Goal: Book appointment/travel/reservation

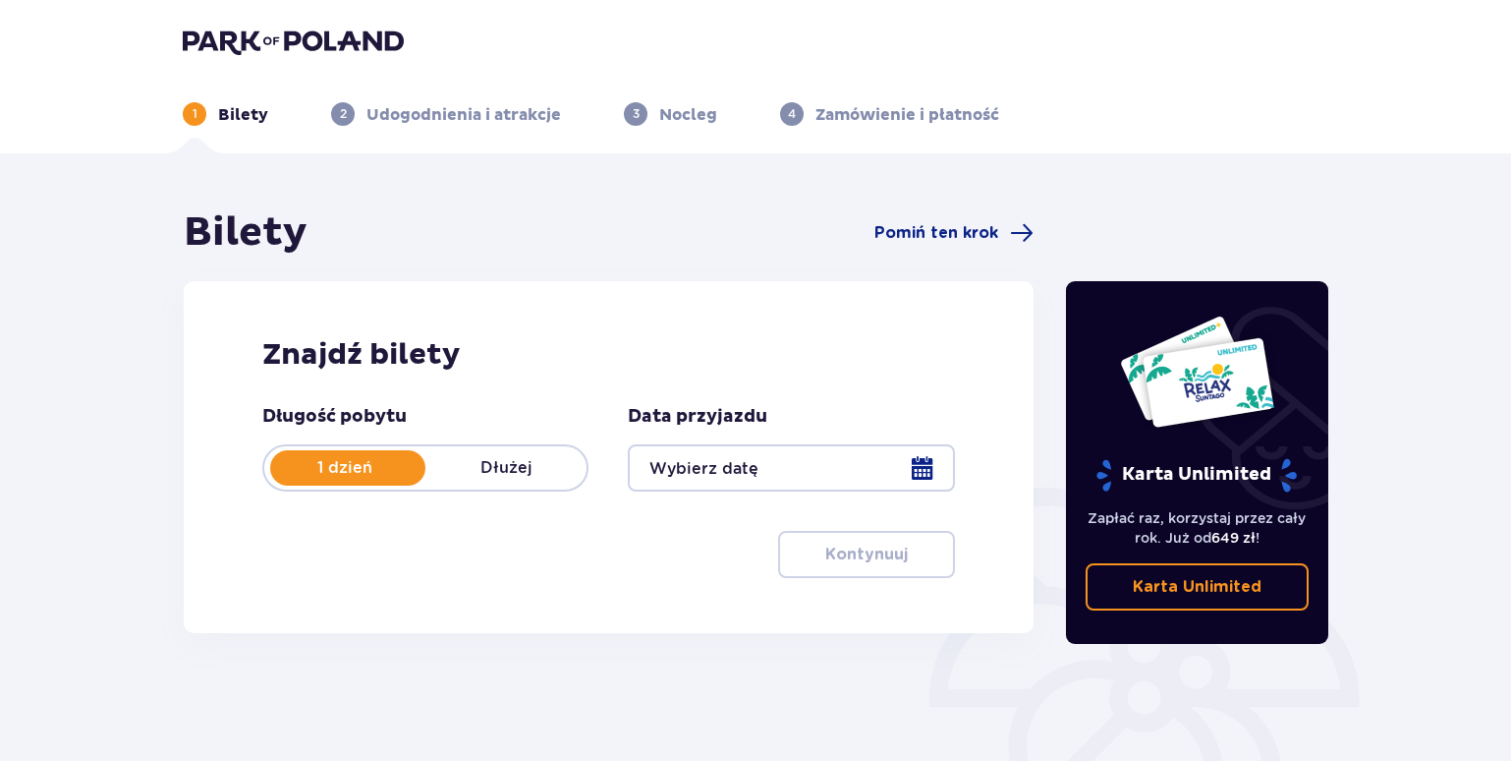
click at [736, 480] on div at bounding box center [791, 467] width 326 height 47
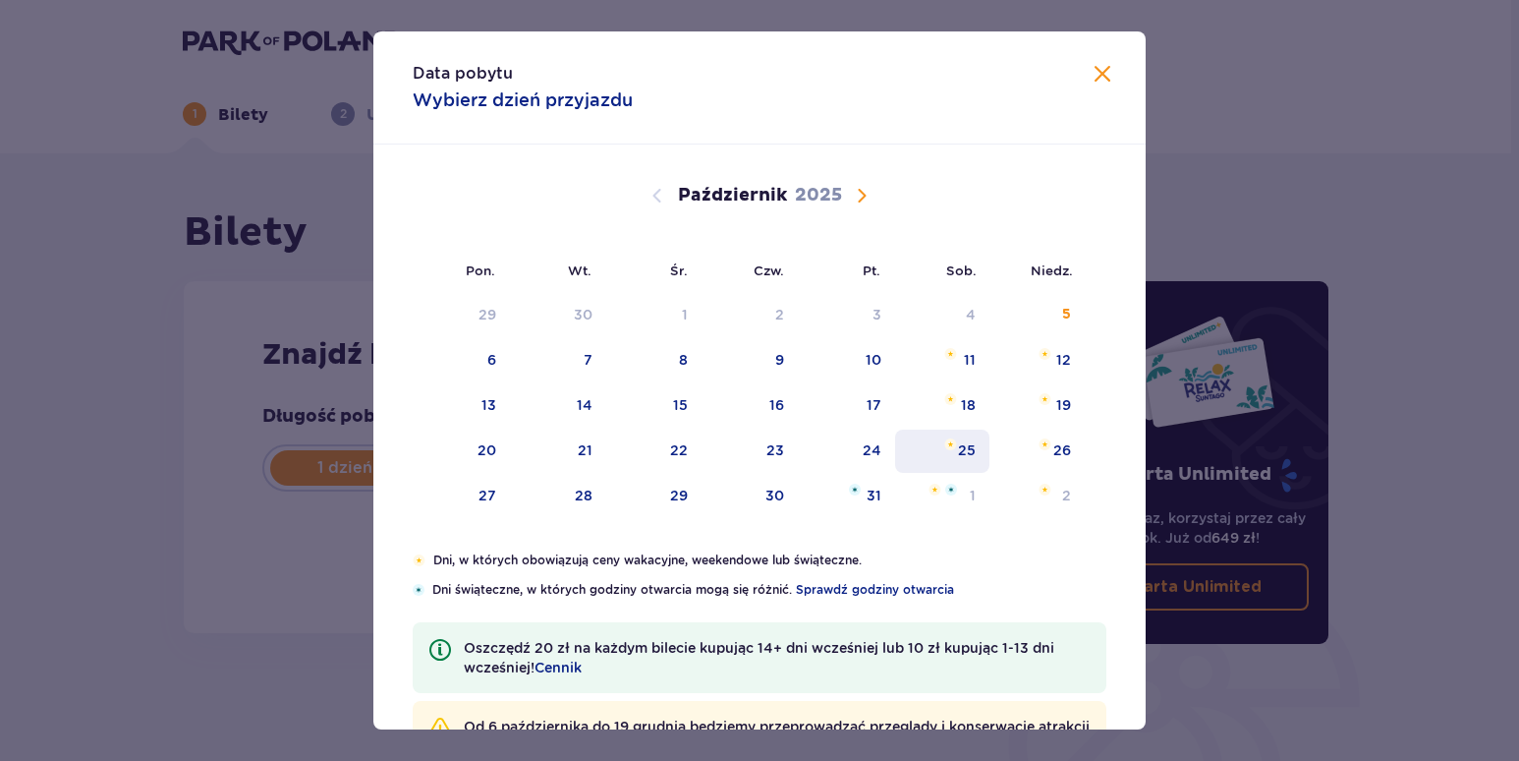
click at [974, 452] on div "25" at bounding box center [942, 450] width 95 height 43
type input "[DATE]"
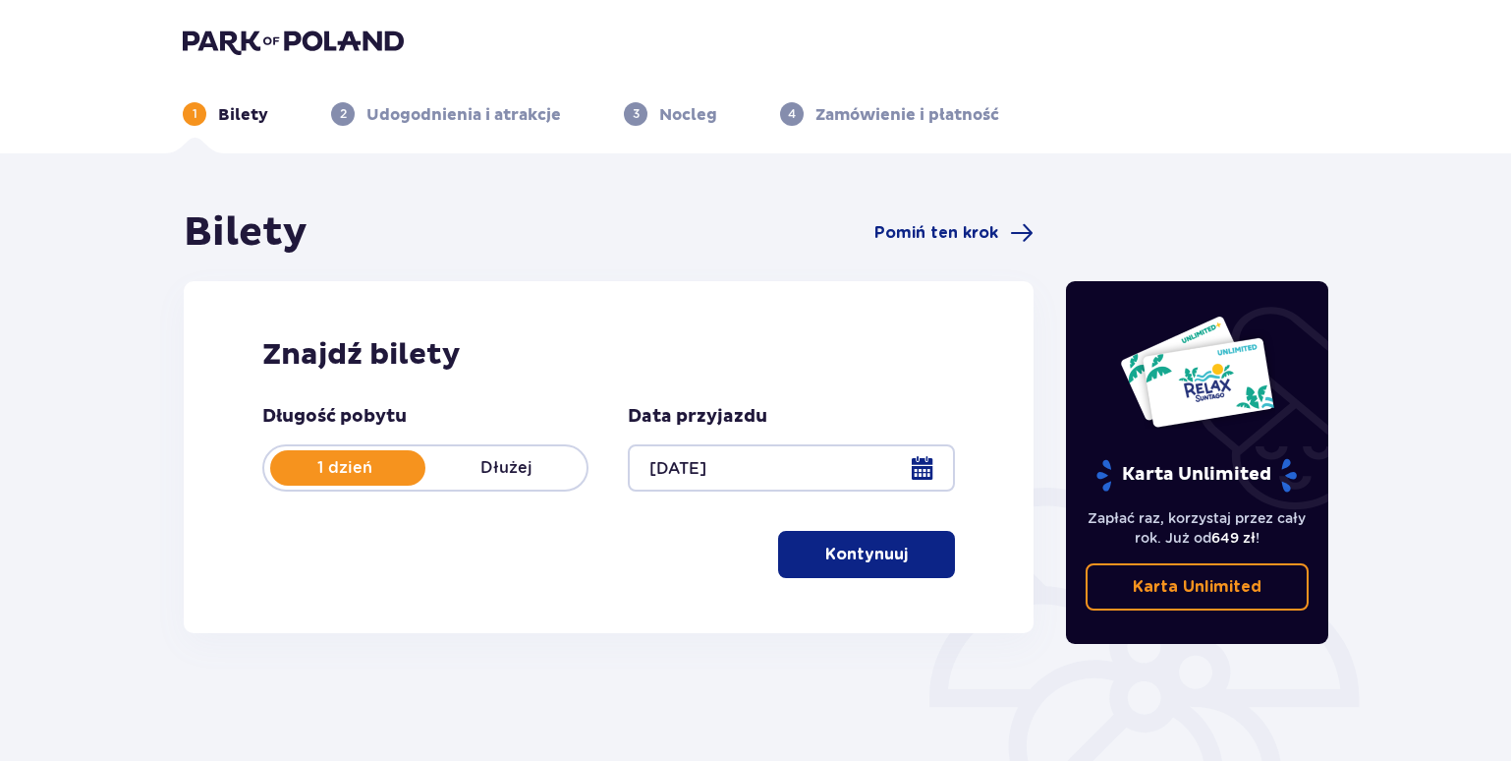
click at [908, 555] on span "button" at bounding box center [912, 554] width 24 height 24
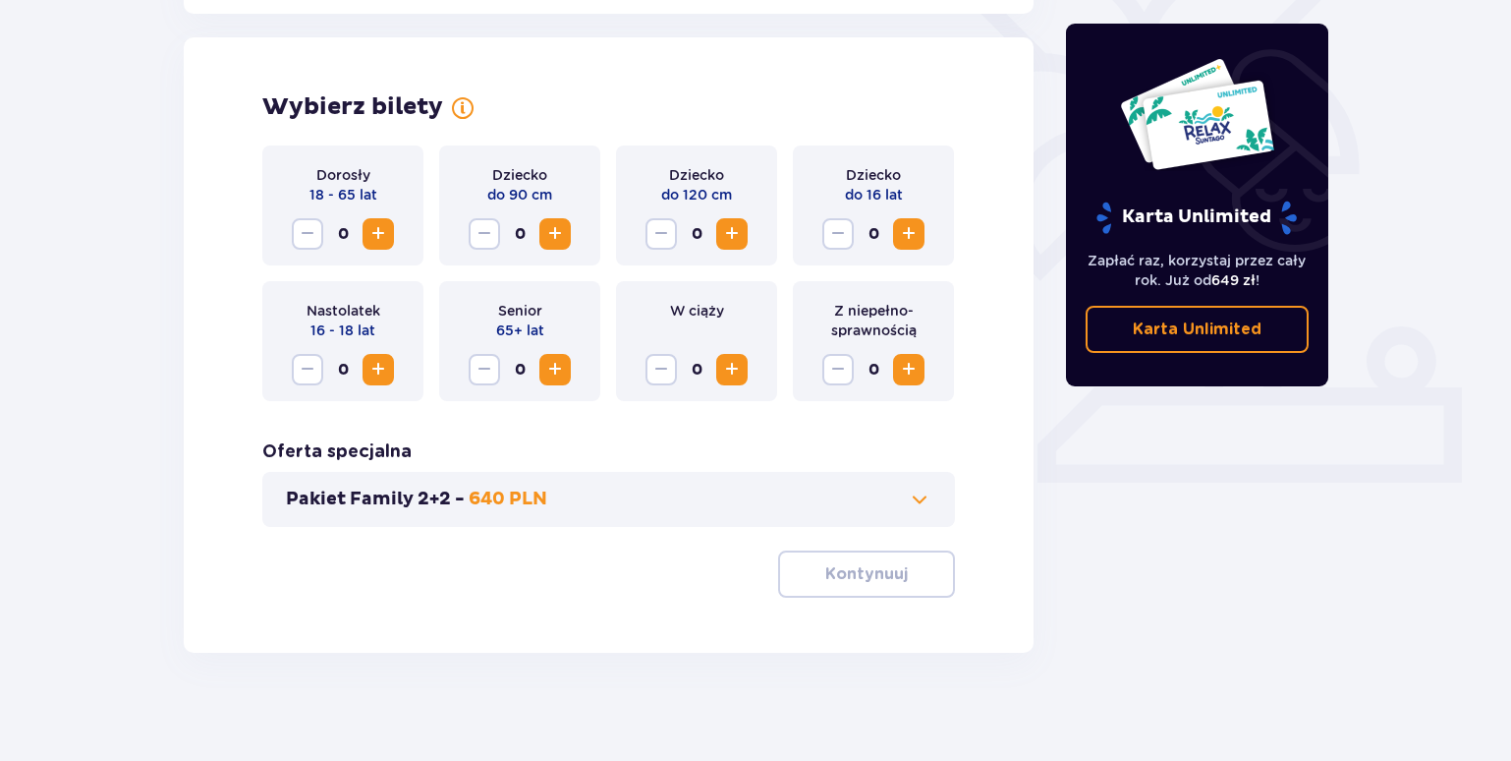
scroll to position [542, 0]
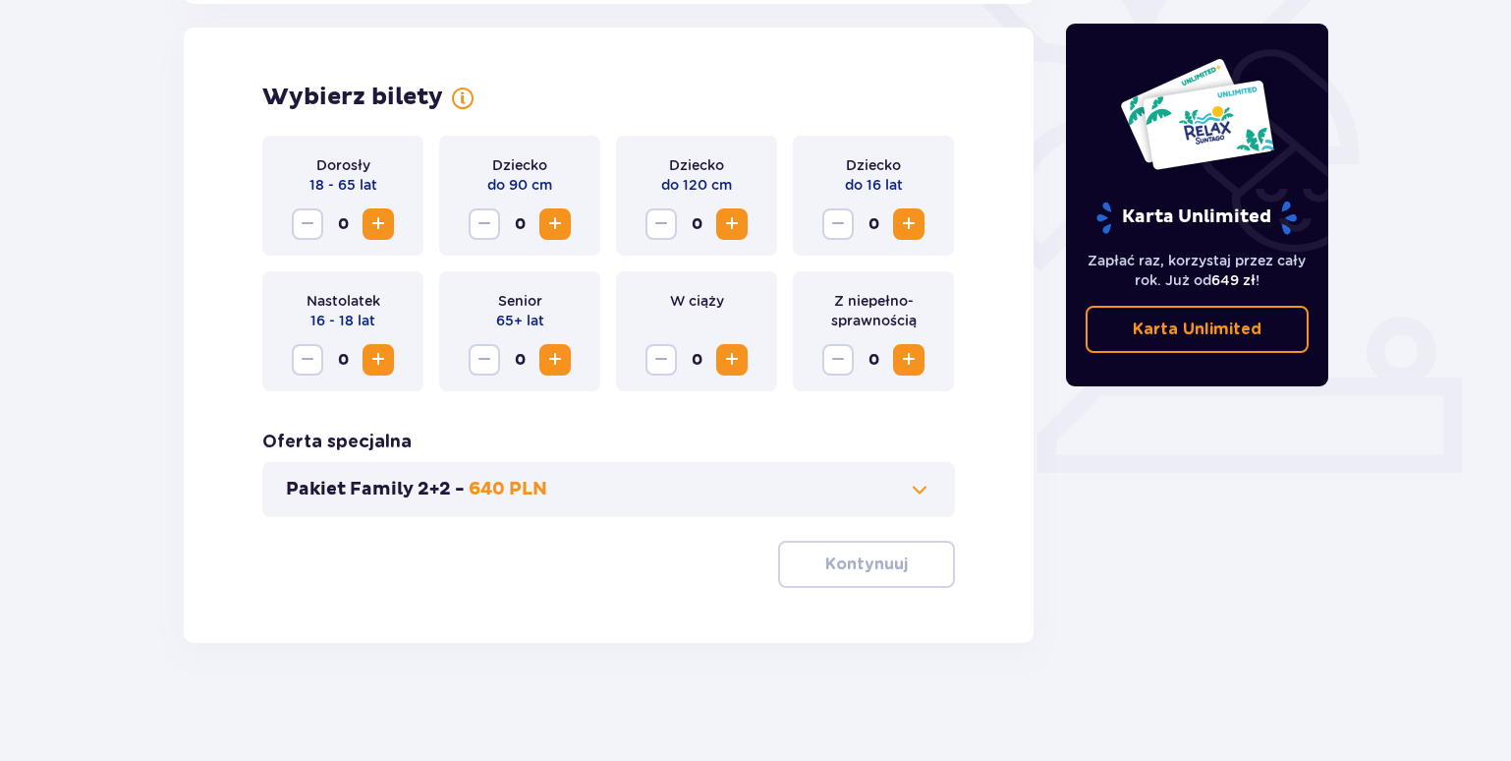
click at [387, 227] on span "Zwiększ" at bounding box center [379, 224] width 24 height 24
click at [900, 572] on span "button" at bounding box center [912, 564] width 24 height 24
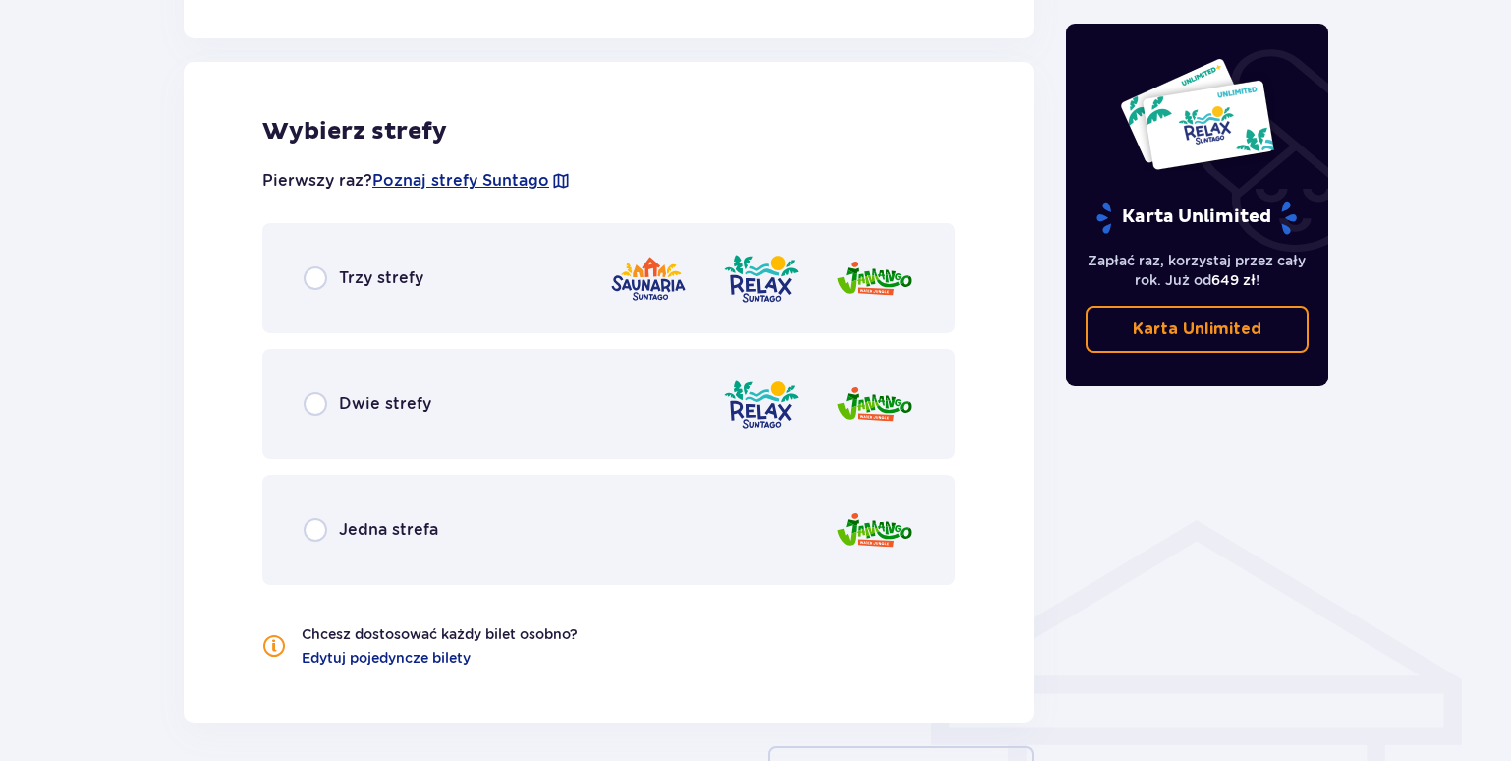
scroll to position [1091, 0]
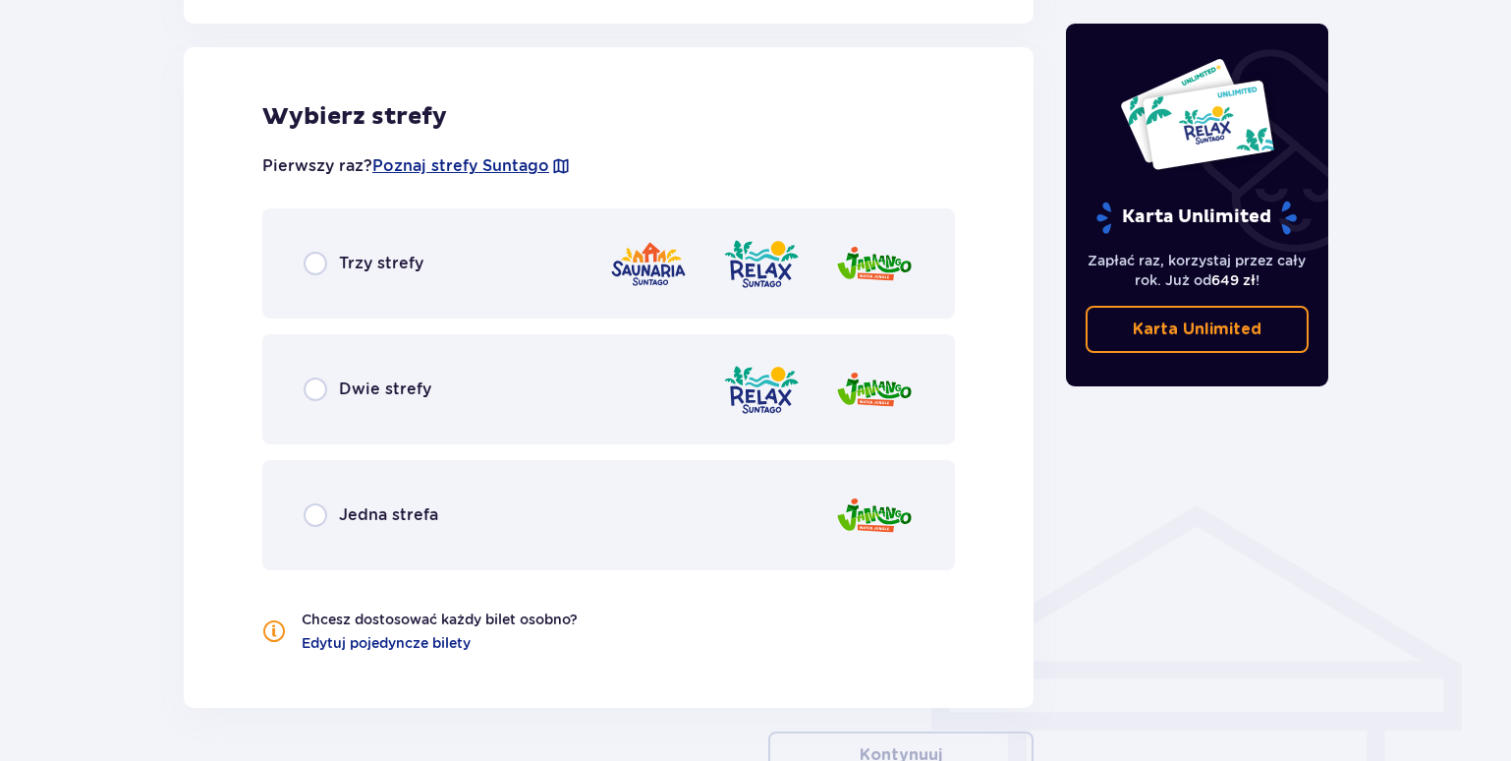
click at [613, 400] on div "Dwie strefy" at bounding box center [608, 389] width 693 height 110
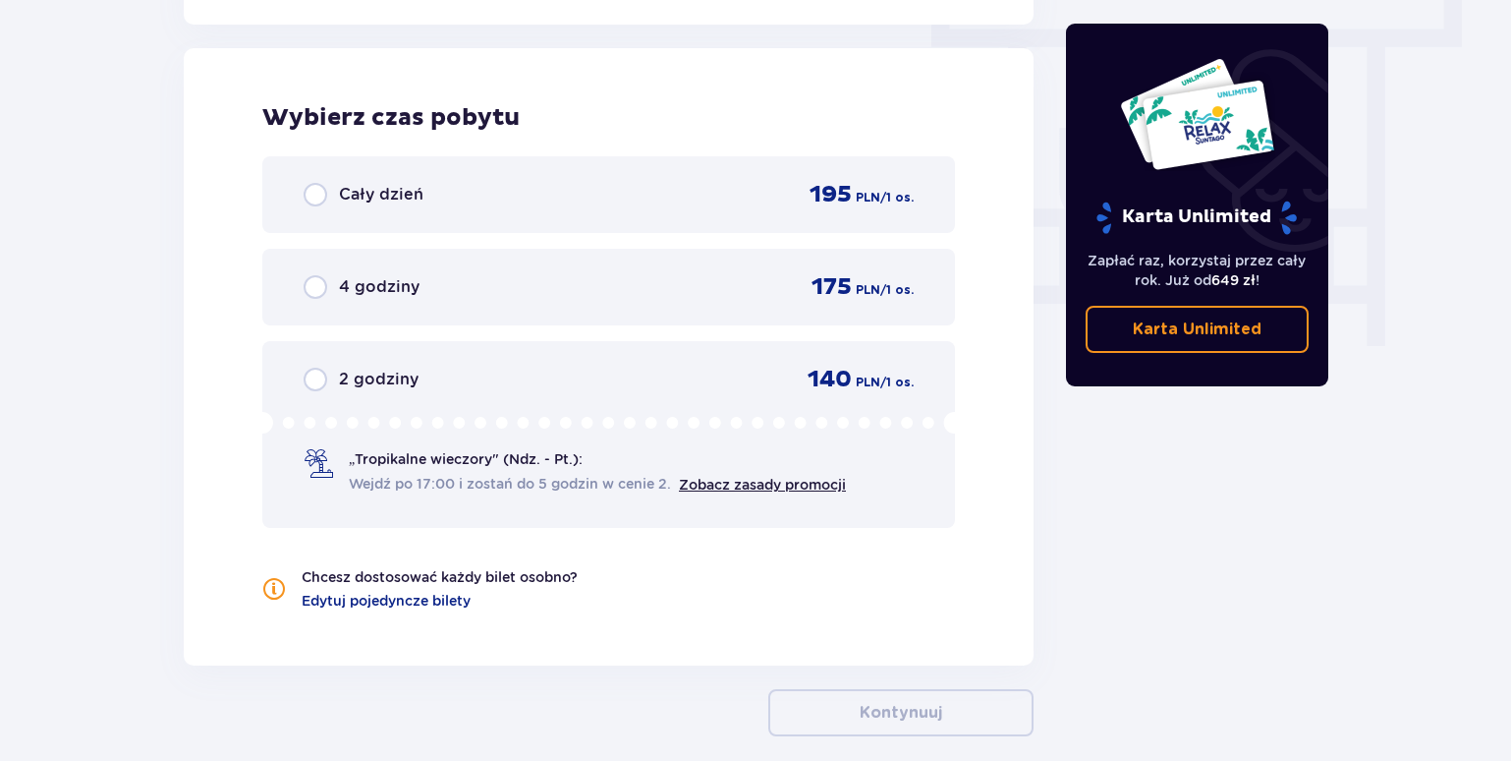
scroll to position [1775, 0]
click at [496, 203] on div "Cały dzień 195 PLN / 1 os." at bounding box center [609, 193] width 610 height 29
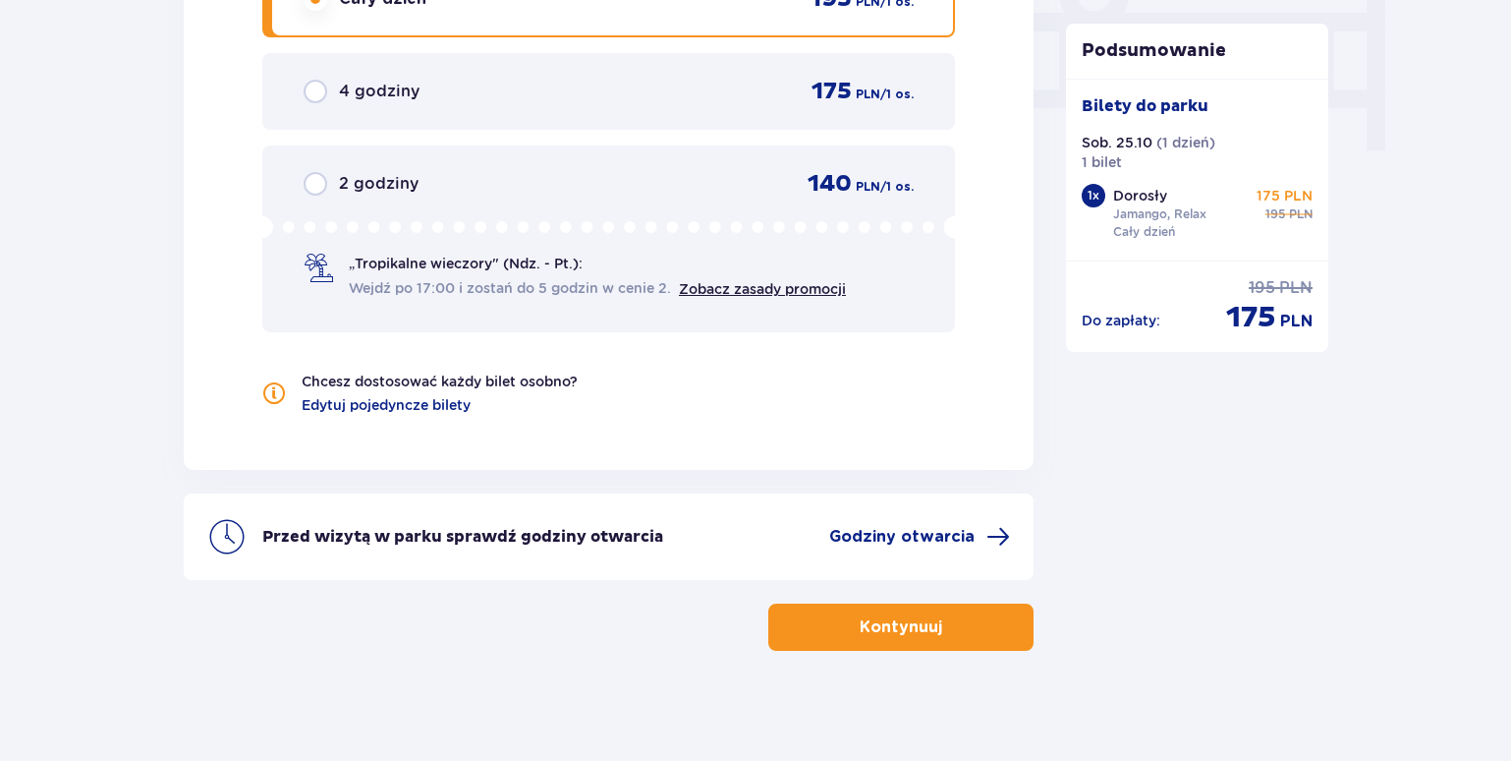
scroll to position [1977, 0]
